Goal: Check status: Check status

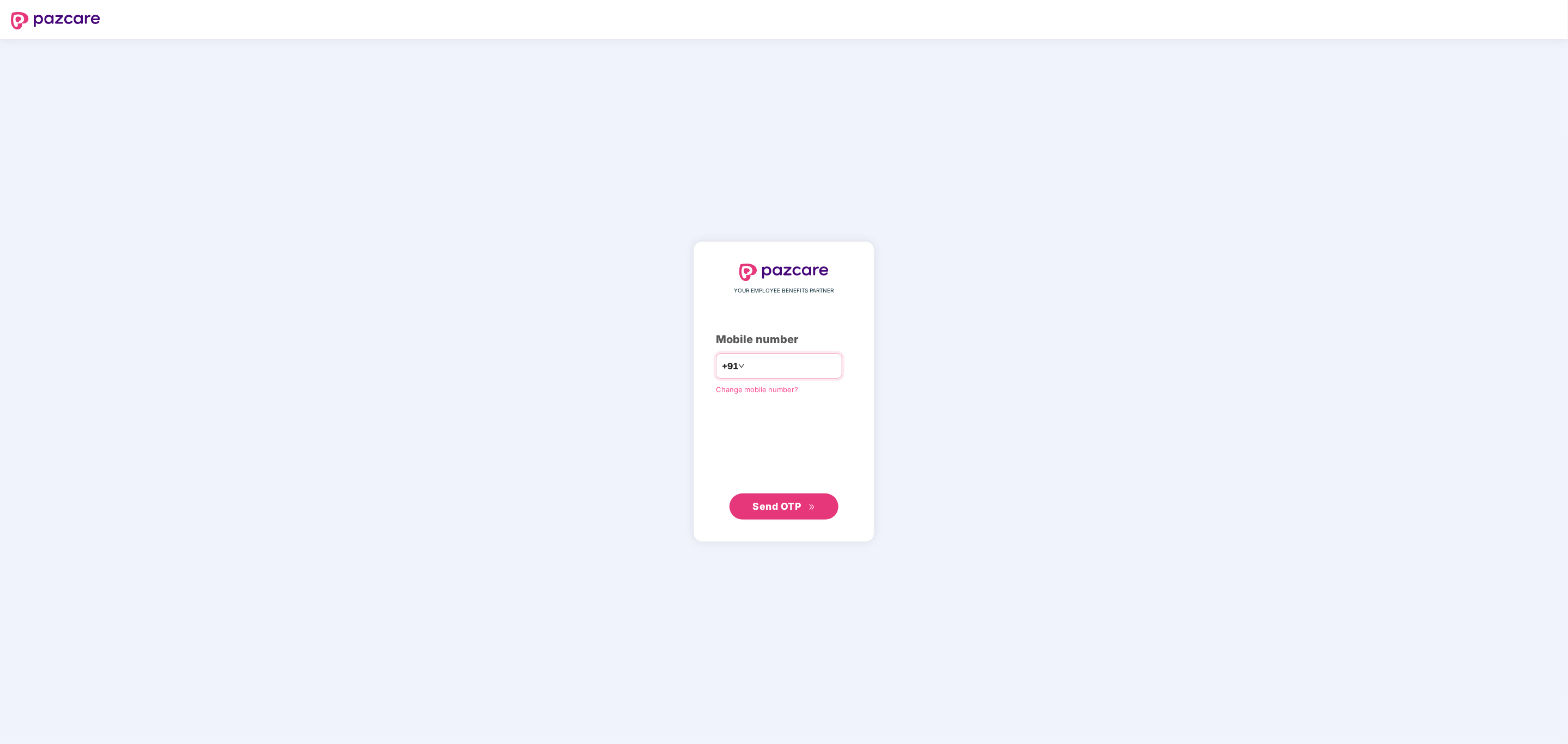
click at [788, 375] on input "number" at bounding box center [791, 366] width 89 height 18
type input "**********"
drag, startPoint x: 774, startPoint y: 488, endPoint x: 768, endPoint y: 518, distance: 30.6
click at [769, 504] on div "**********" at bounding box center [784, 391] width 136 height 256
click at [768, 518] on button "Send OTP" at bounding box center [783, 506] width 109 height 26
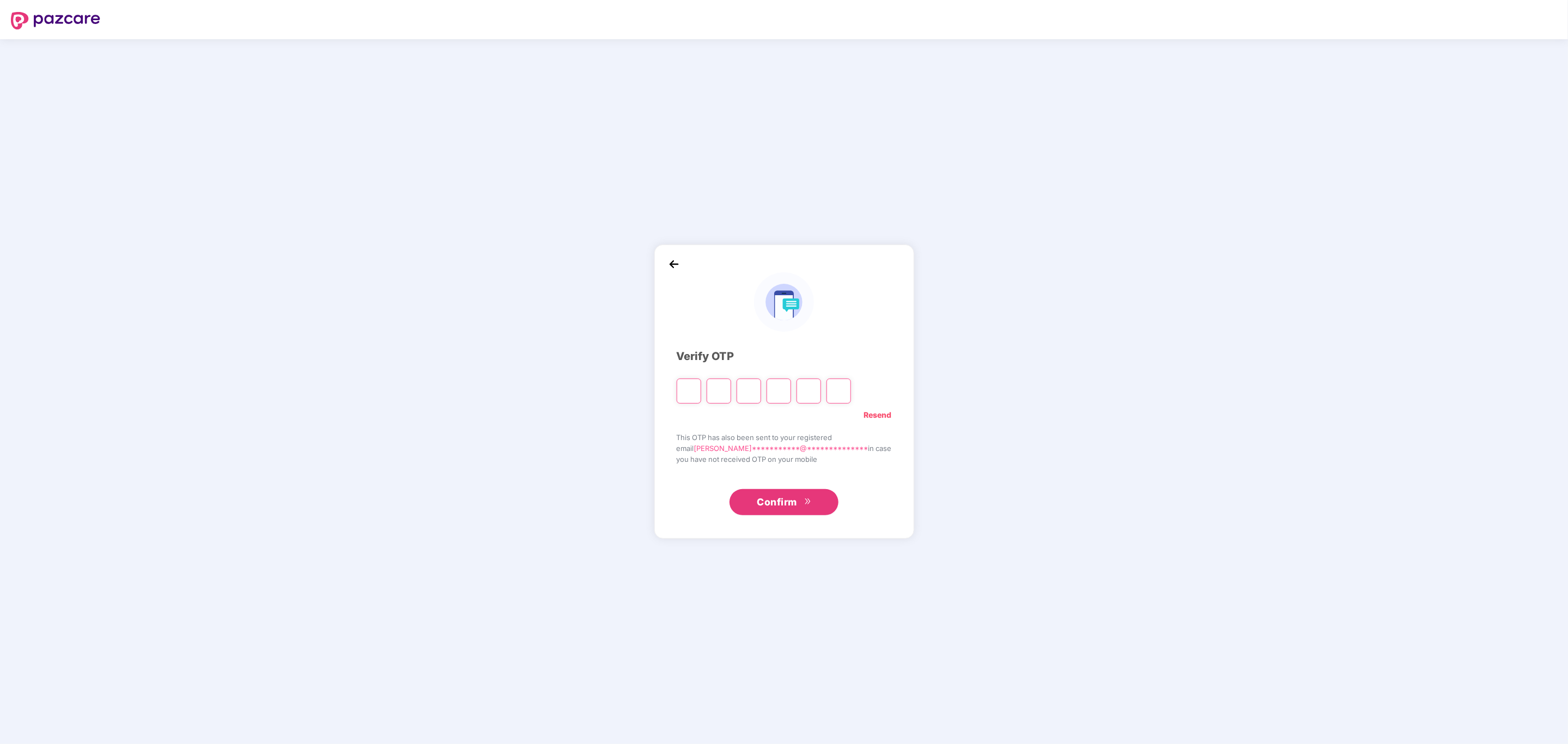
type input "*"
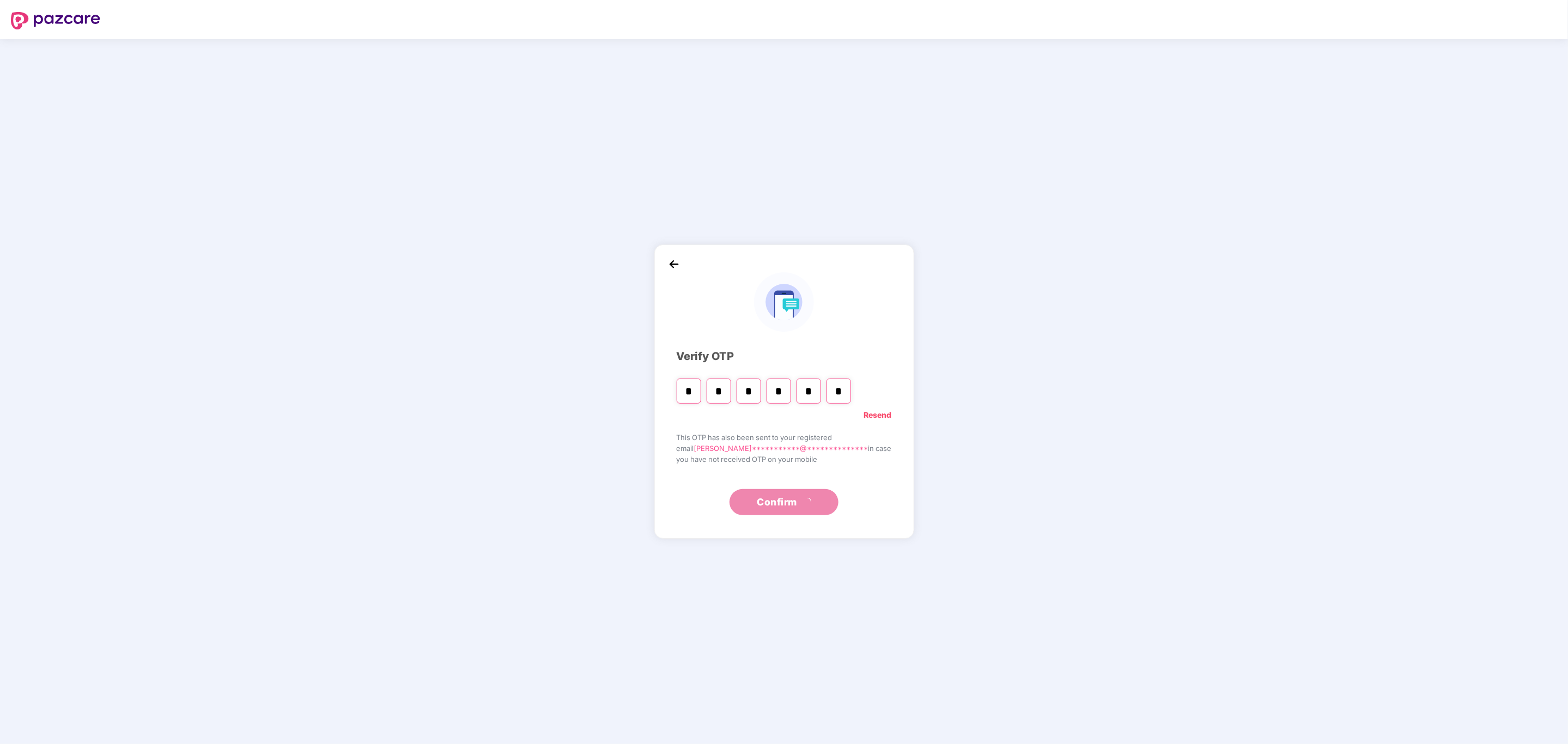
type input "*"
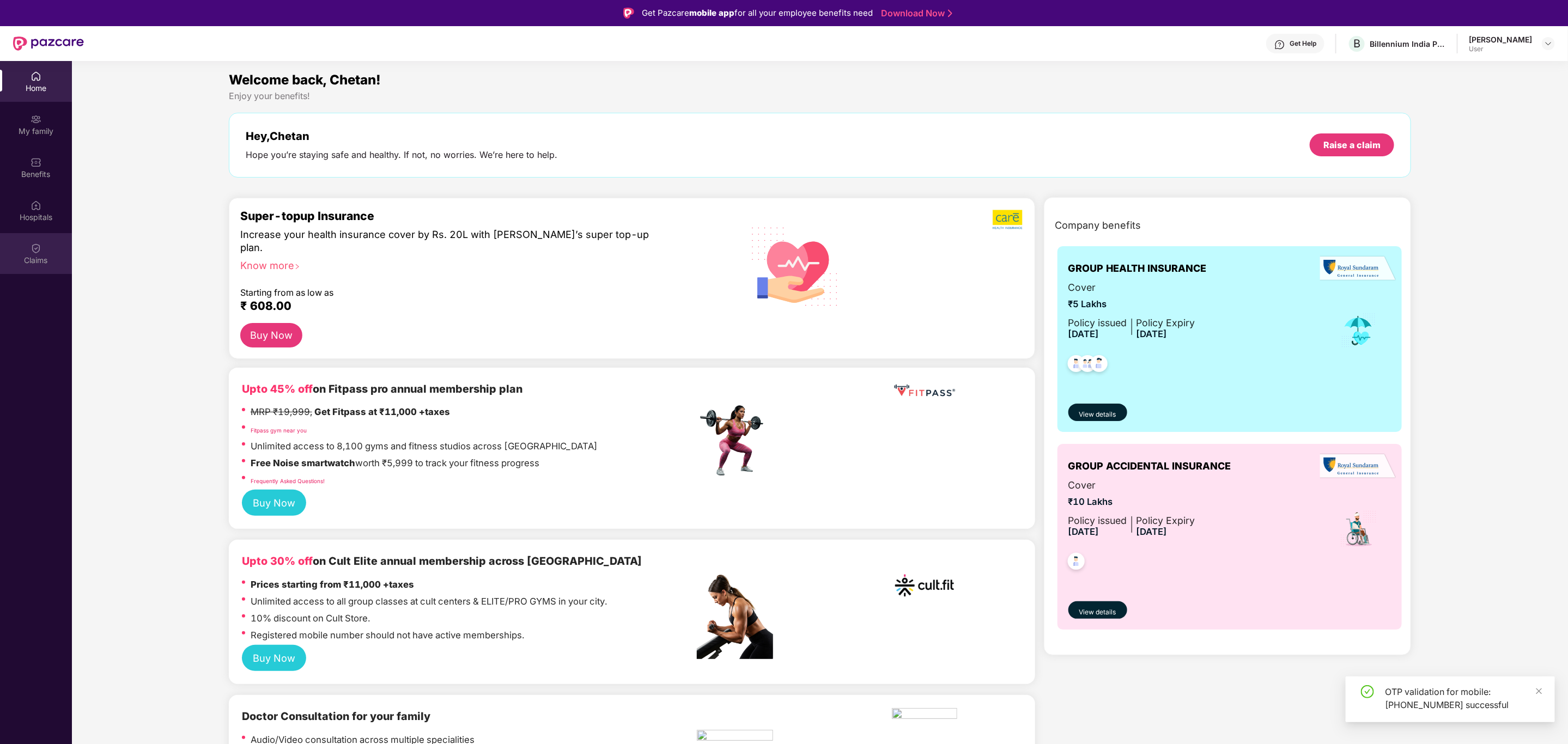
click at [33, 251] on img at bounding box center [36, 248] width 11 height 11
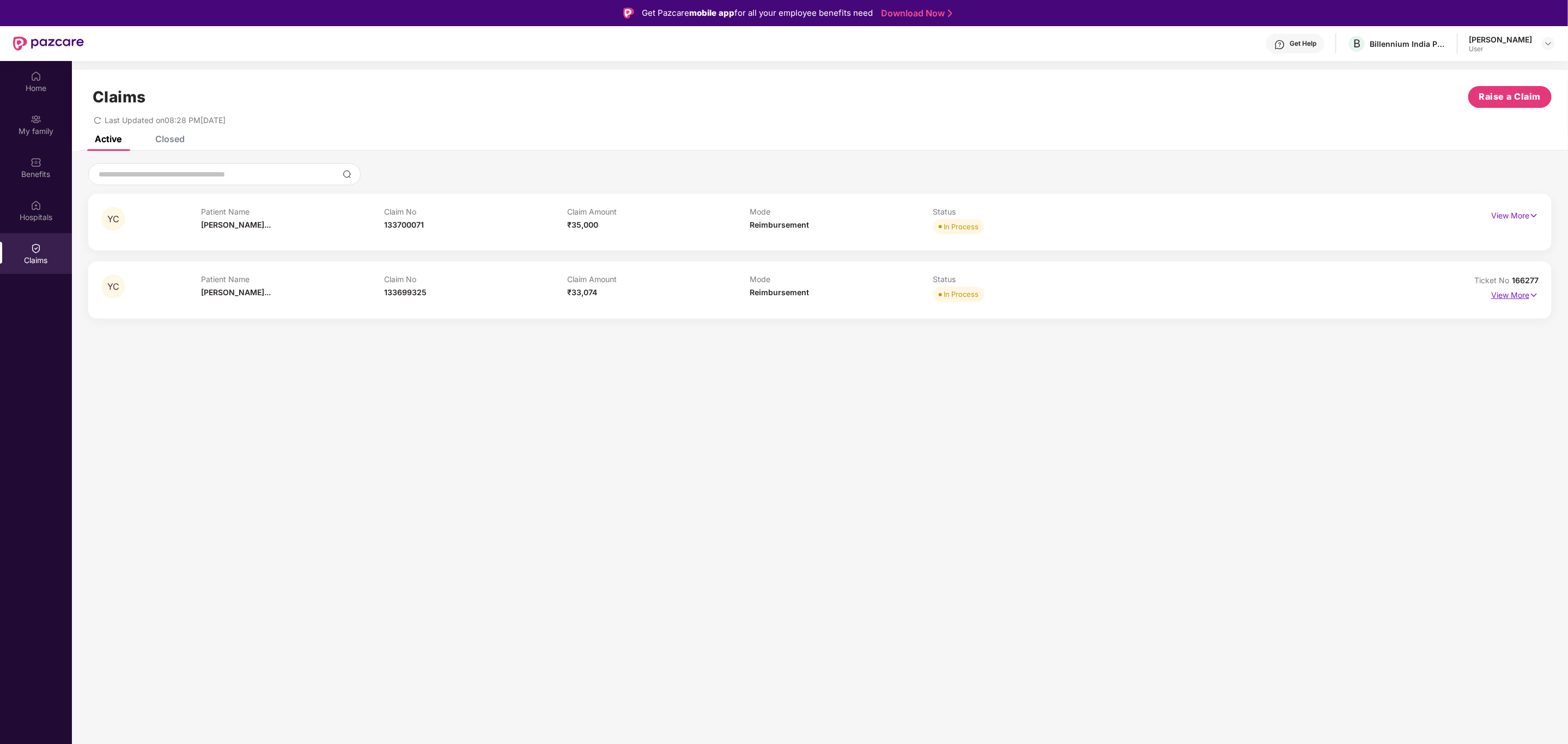
click at [1505, 297] on p "View More" at bounding box center [1515, 294] width 47 height 15
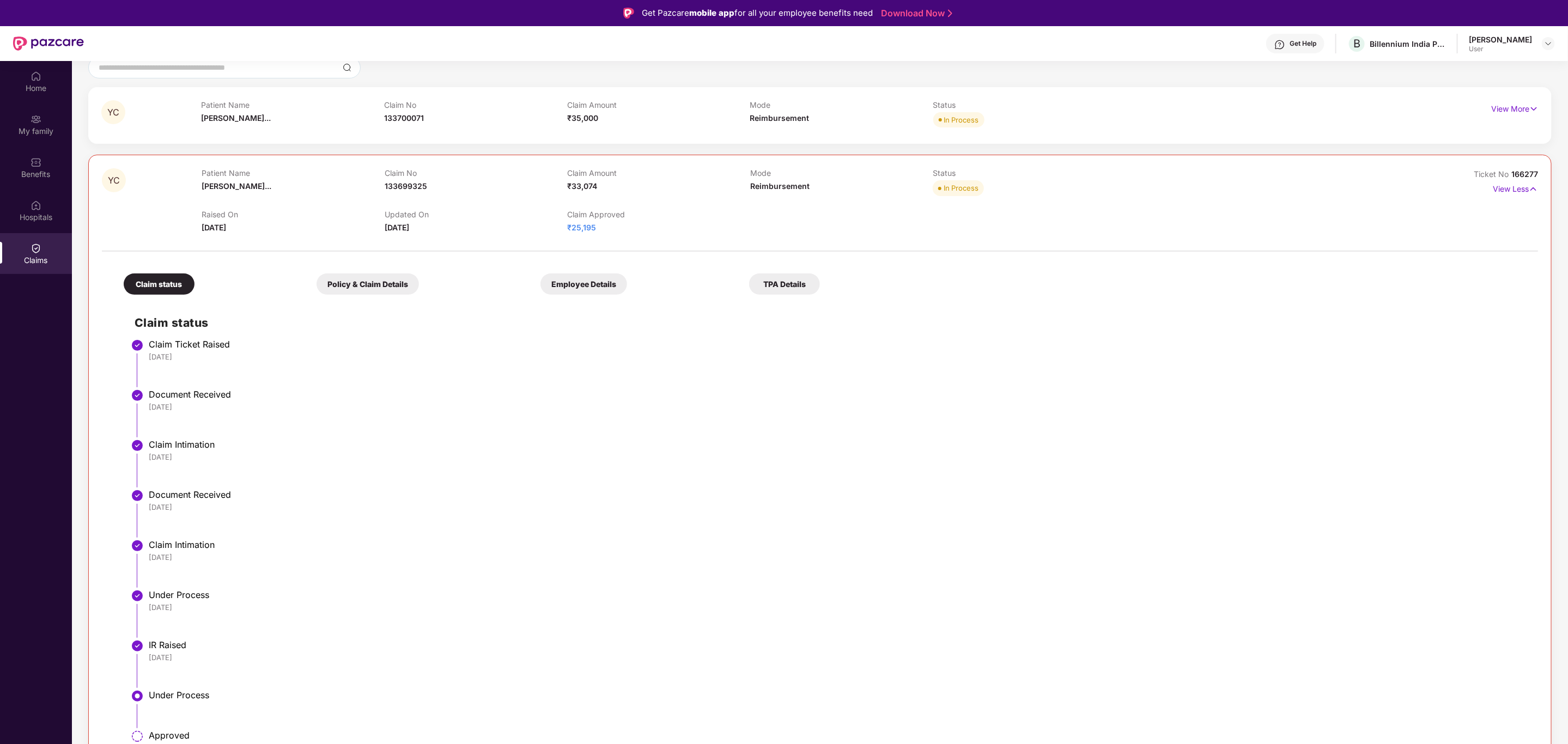
scroll to position [136, 0]
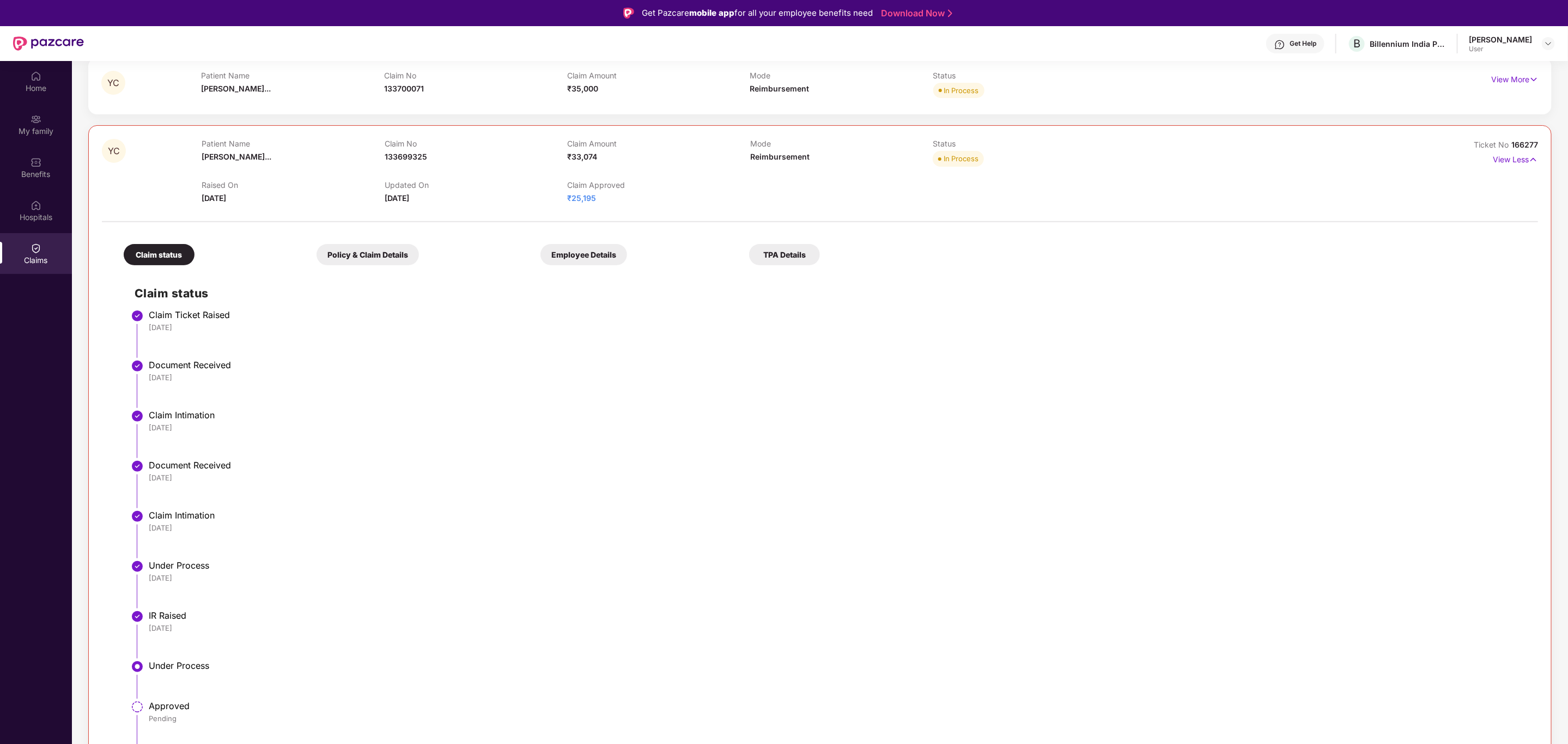
click at [996, 384] on li "Document Received [DATE]" at bounding box center [831, 388] width 1393 height 50
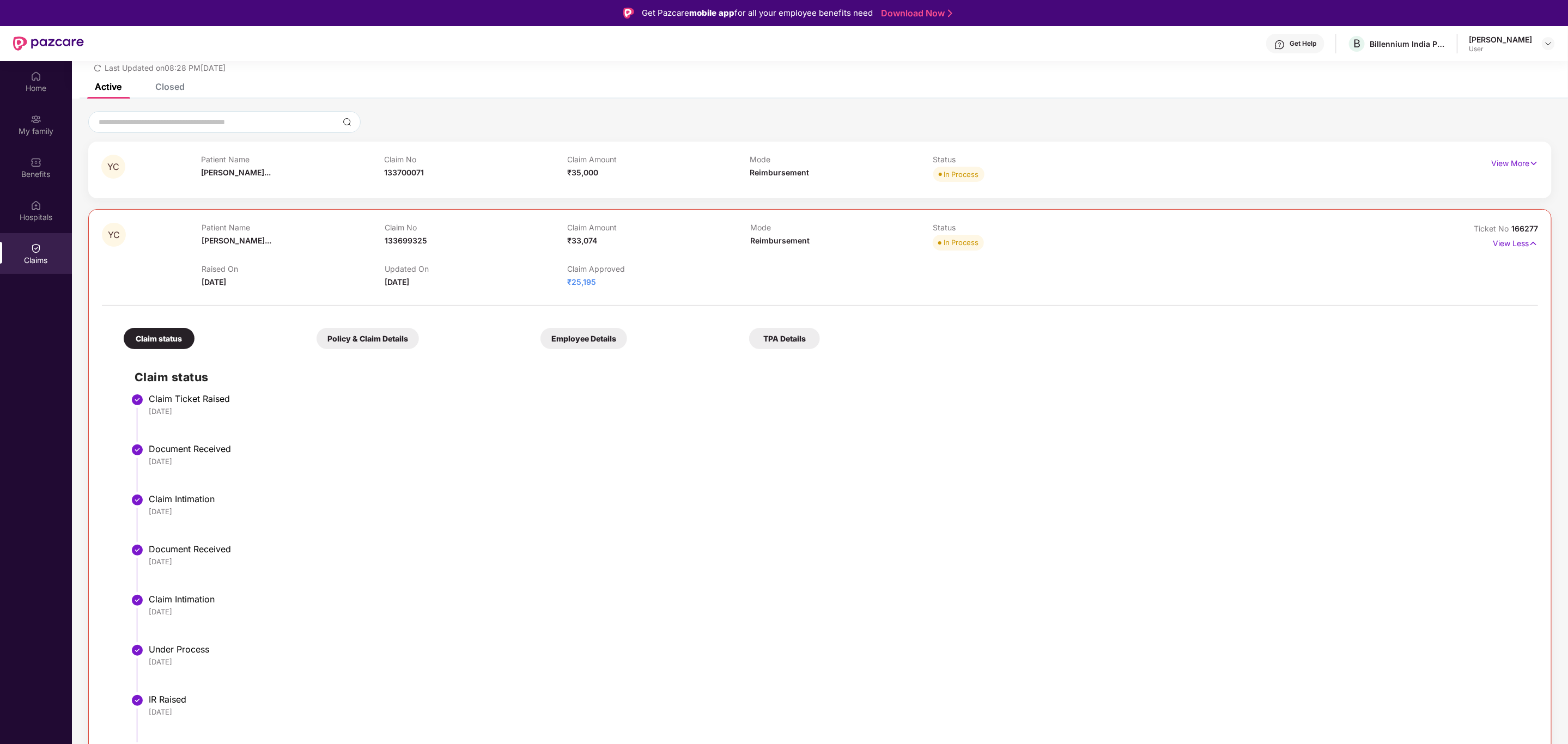
scroll to position [0, 0]
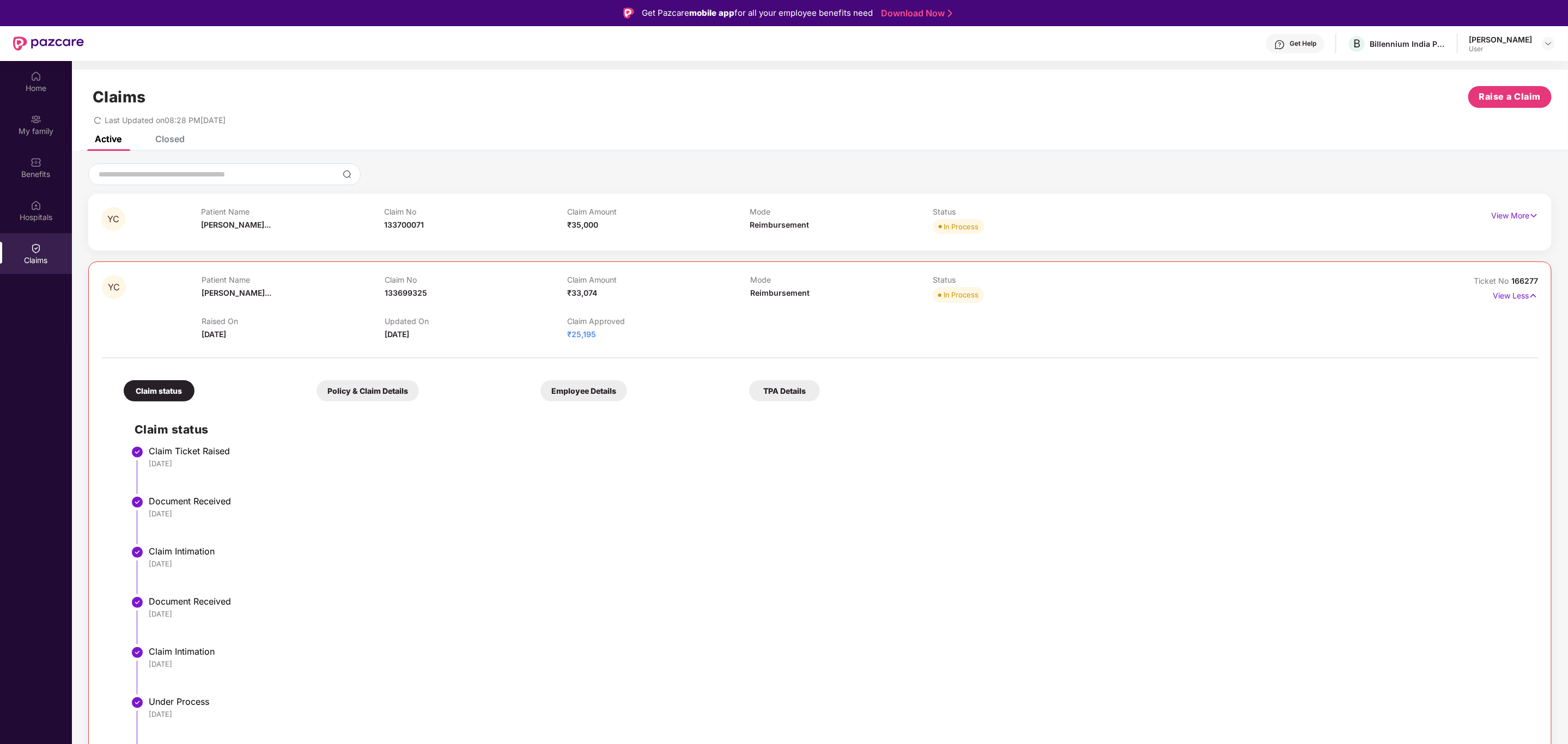
click at [366, 391] on div "Policy & Claim Details" at bounding box center [368, 391] width 102 height 21
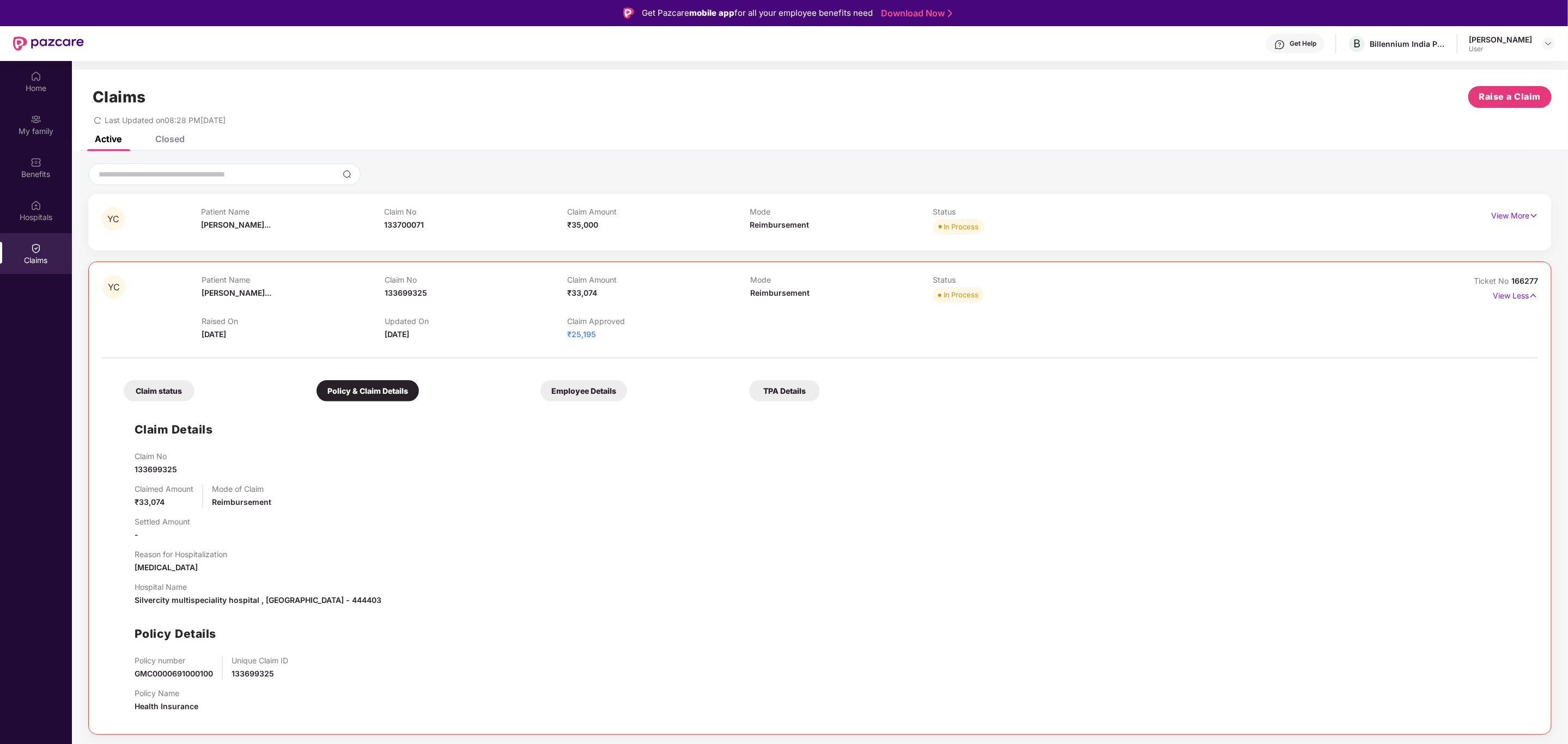
click at [598, 400] on div "Employee Details" at bounding box center [584, 391] width 86 height 21
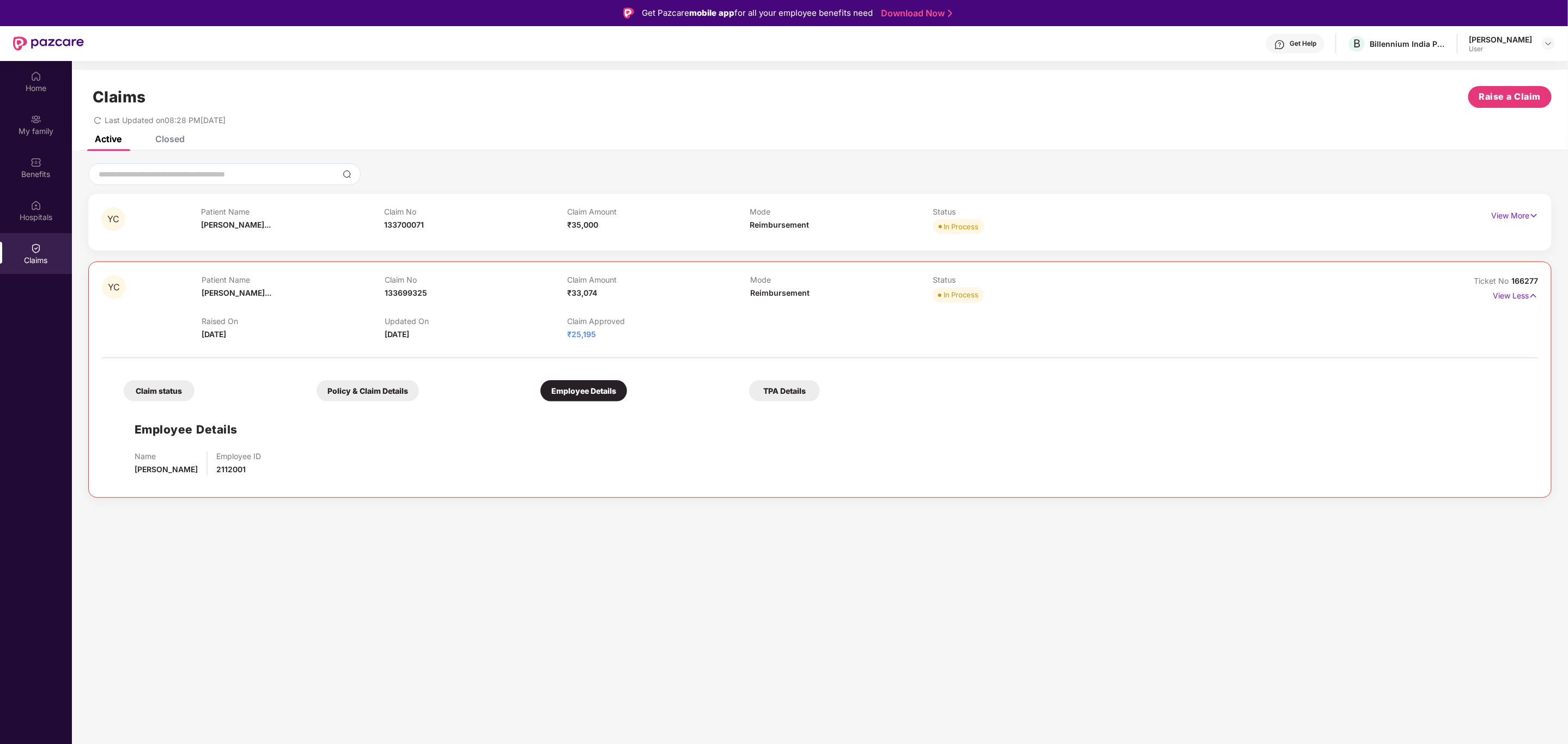
click at [338, 399] on div "Policy & Claim Details" at bounding box center [368, 391] width 102 height 21
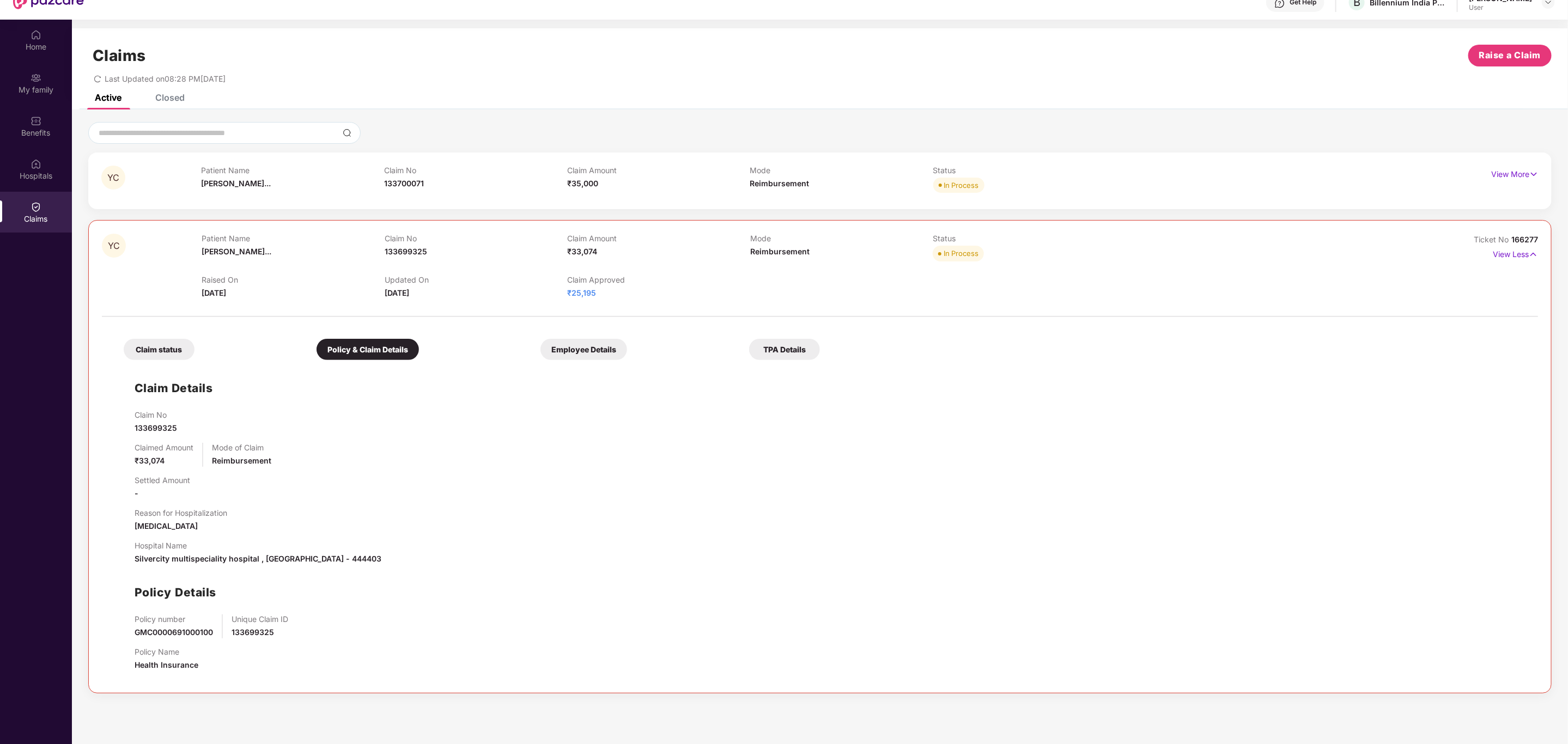
scroll to position [61, 0]
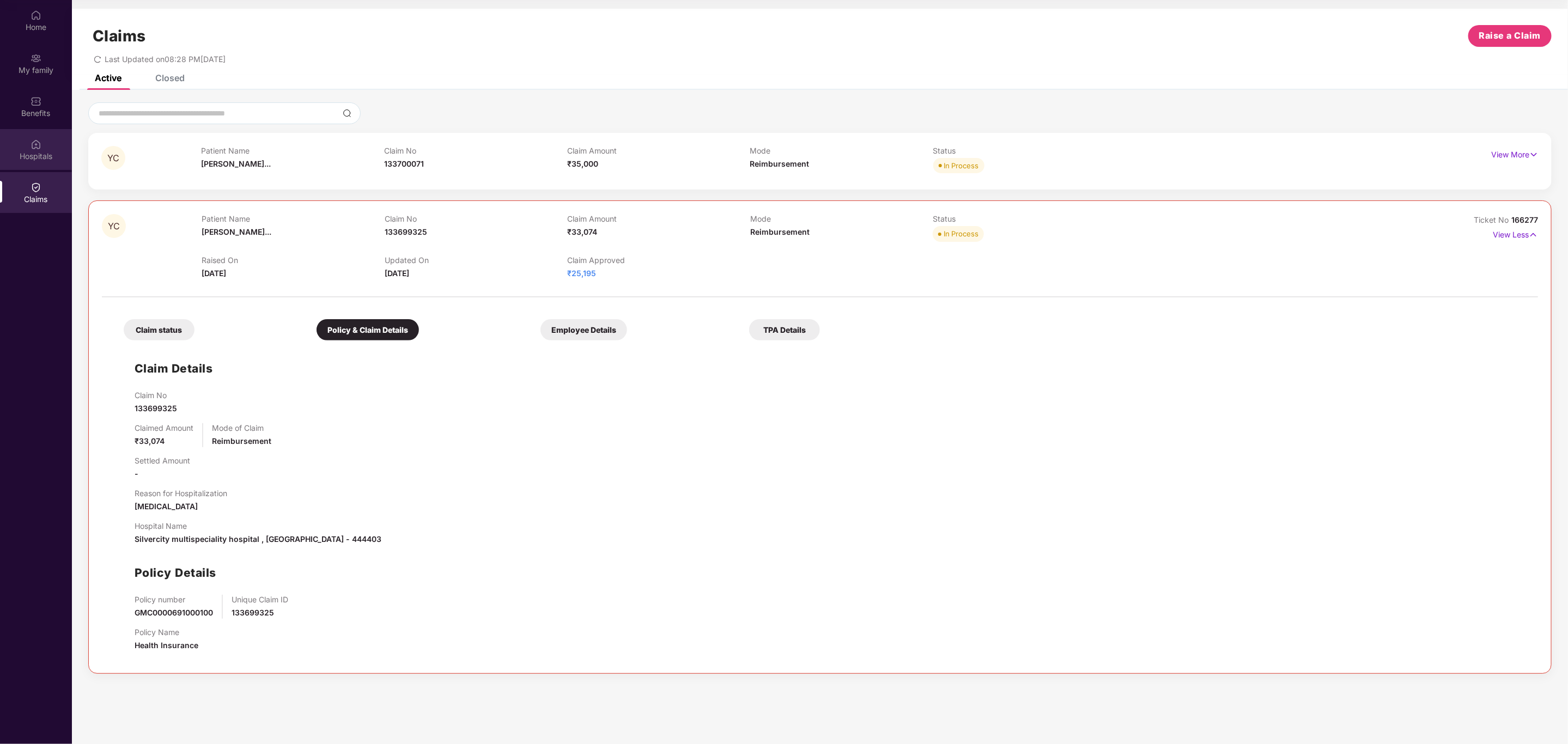
click at [38, 136] on div "Hospitals" at bounding box center [36, 149] width 72 height 41
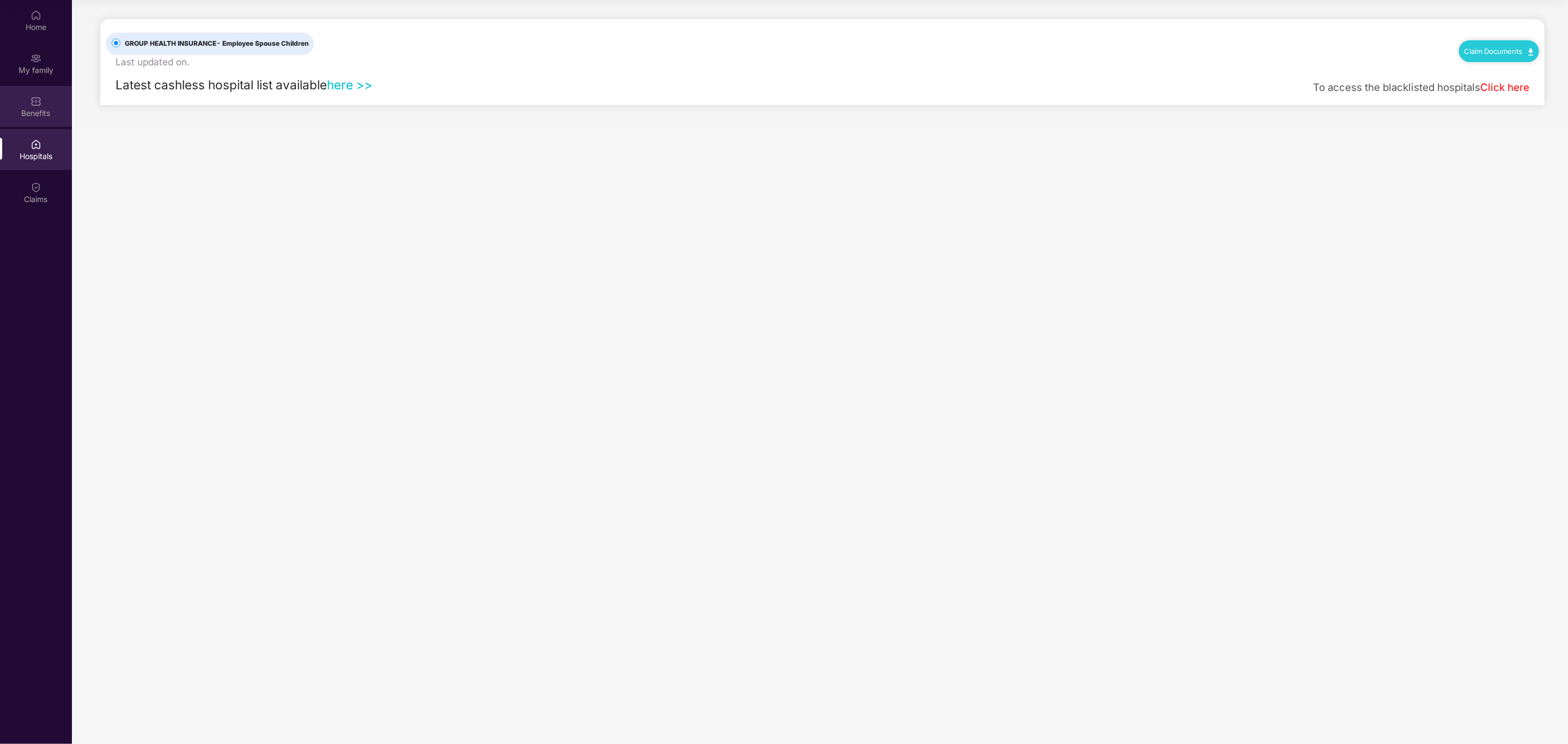
click at [51, 103] on div "Benefits" at bounding box center [36, 106] width 72 height 41
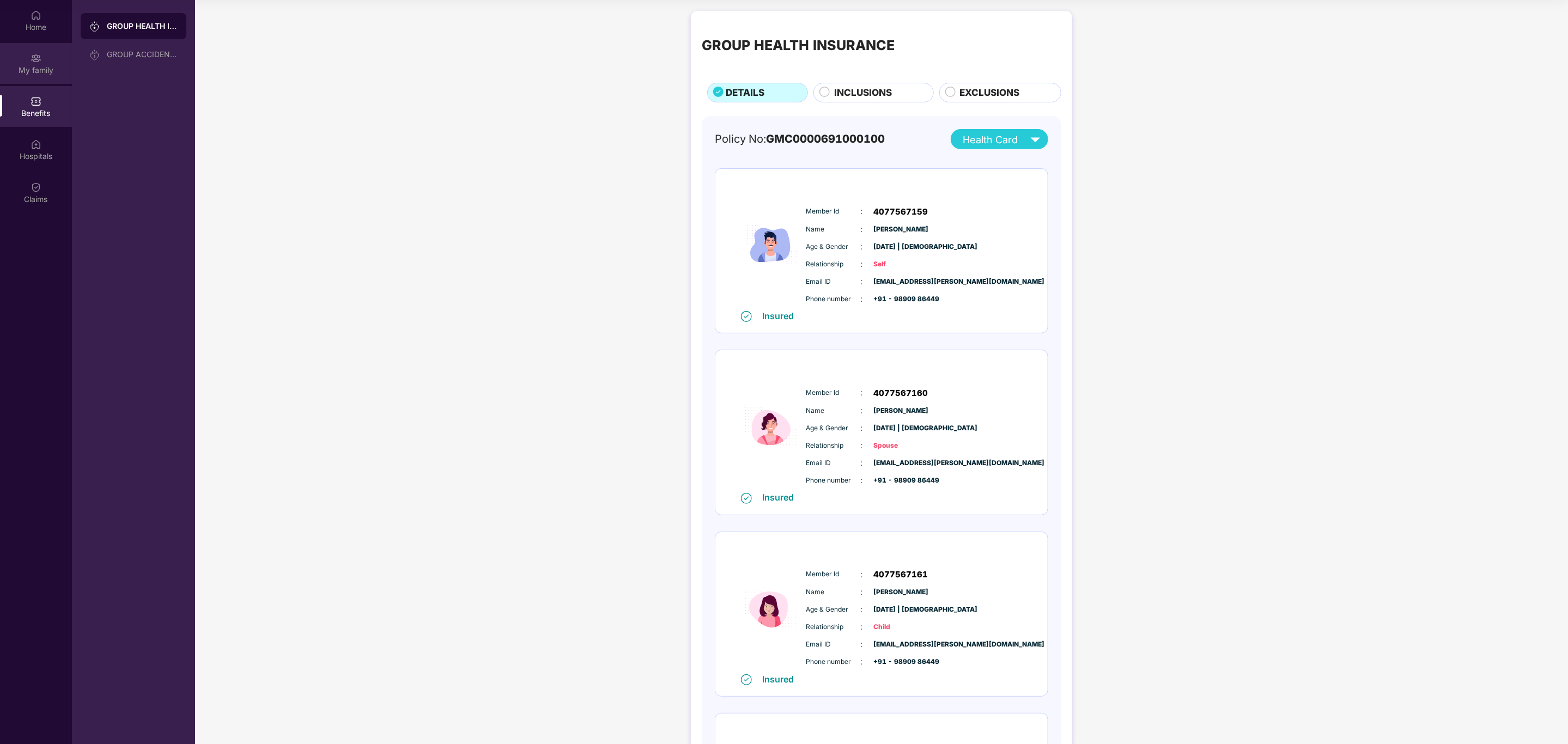
click at [4, 57] on div "My family" at bounding box center [36, 63] width 72 height 41
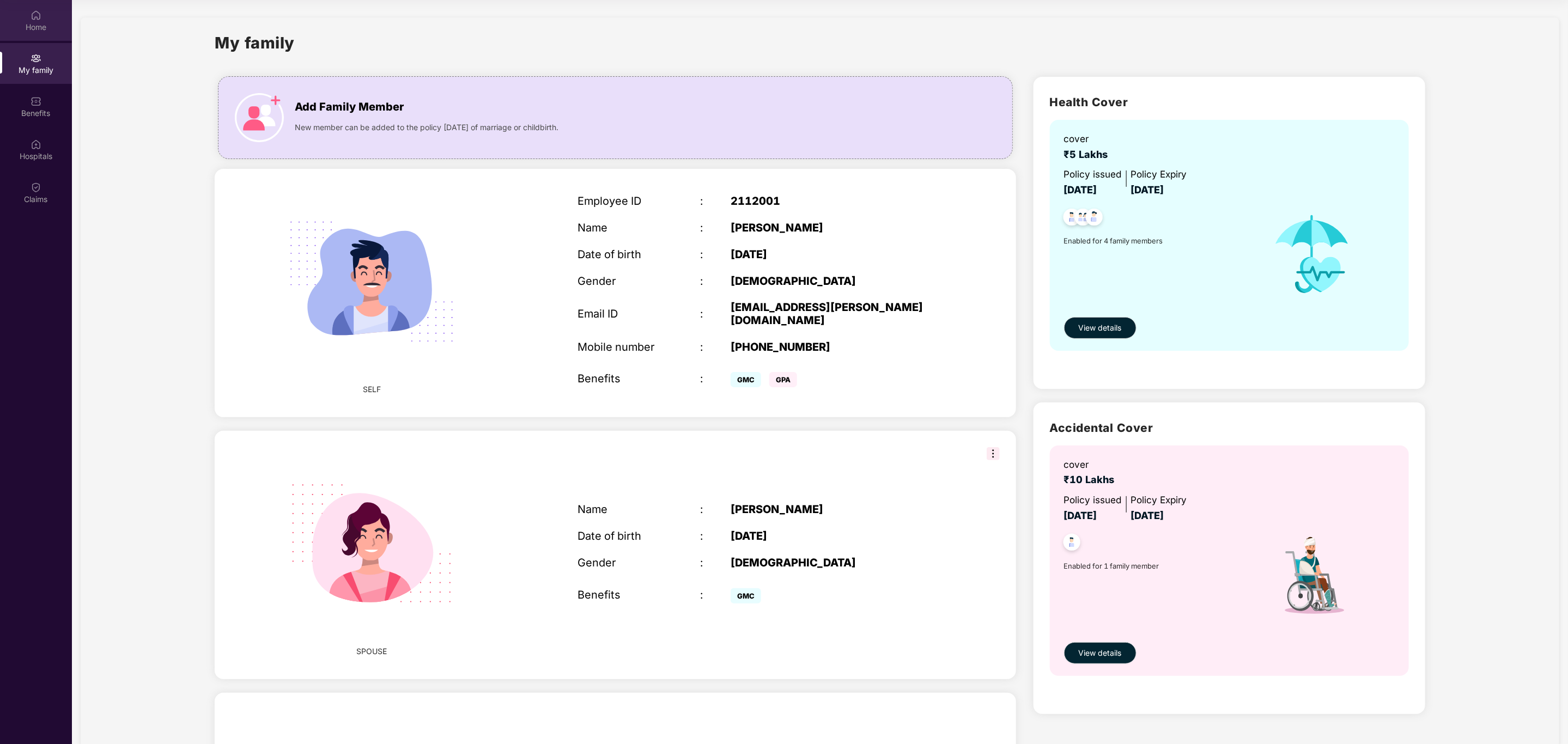
click at [44, 27] on div "Home" at bounding box center [36, 27] width 72 height 11
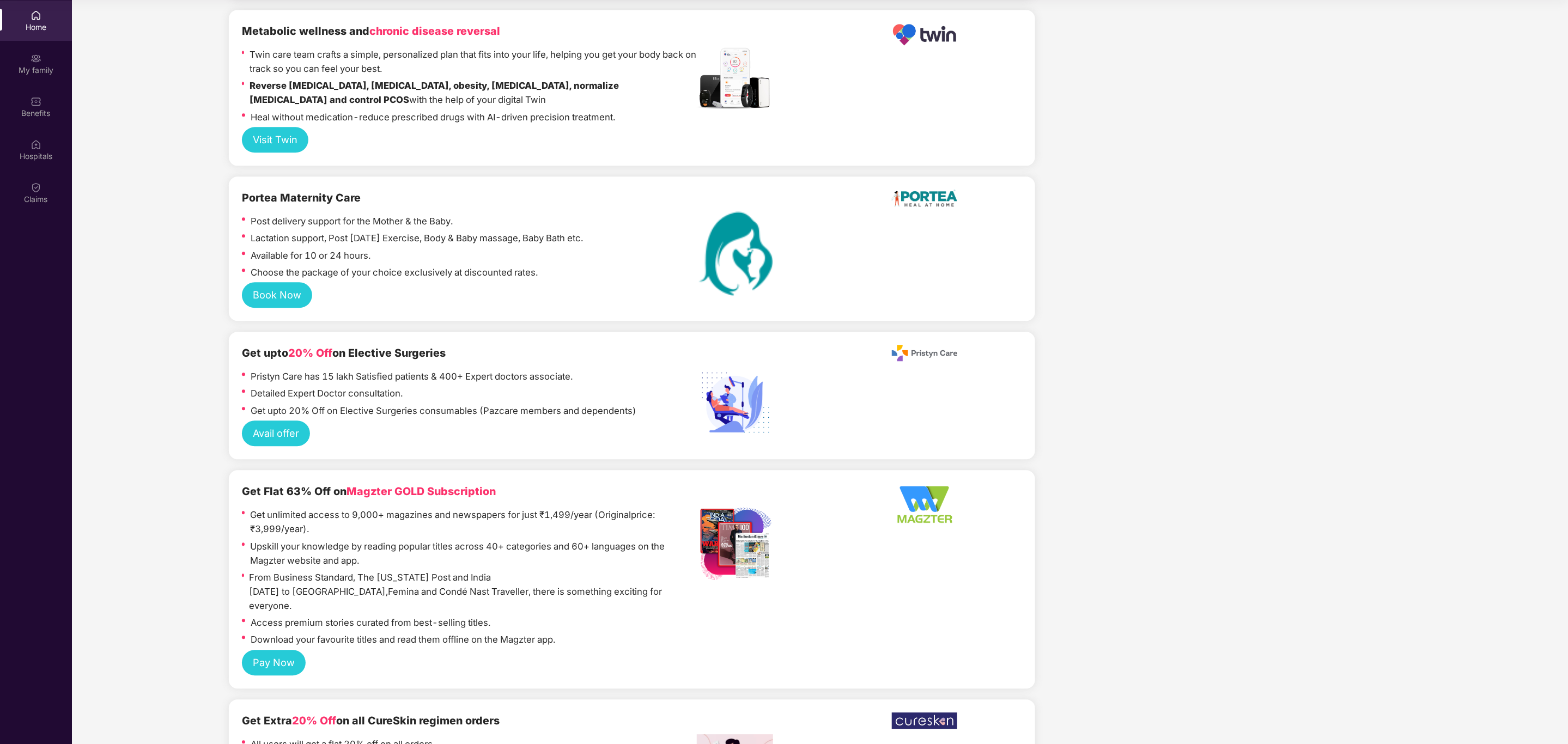
scroll to position [2406, 0]
